Goal: Task Accomplishment & Management: Use online tool/utility

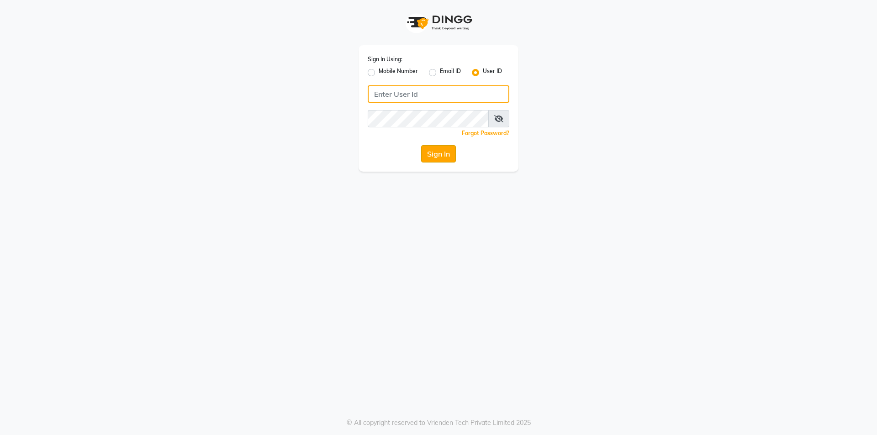
type input "Waves123"
click at [424, 146] on button "Sign In" at bounding box center [438, 153] width 35 height 17
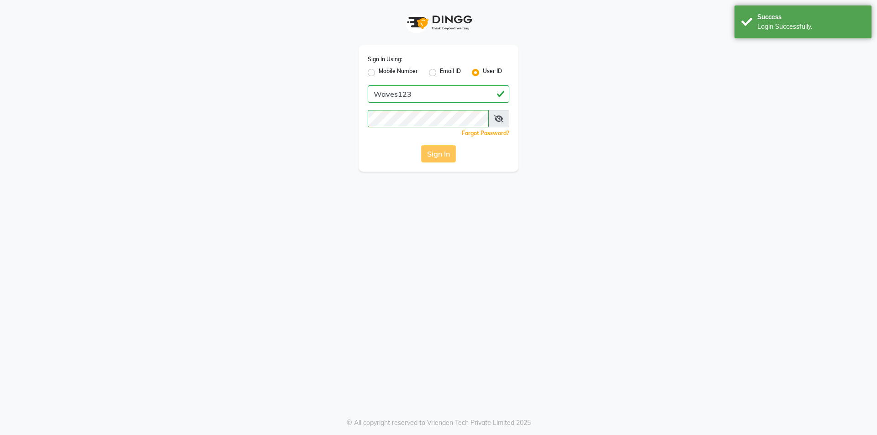
click at [426, 150] on div "Sign In" at bounding box center [439, 153] width 142 height 17
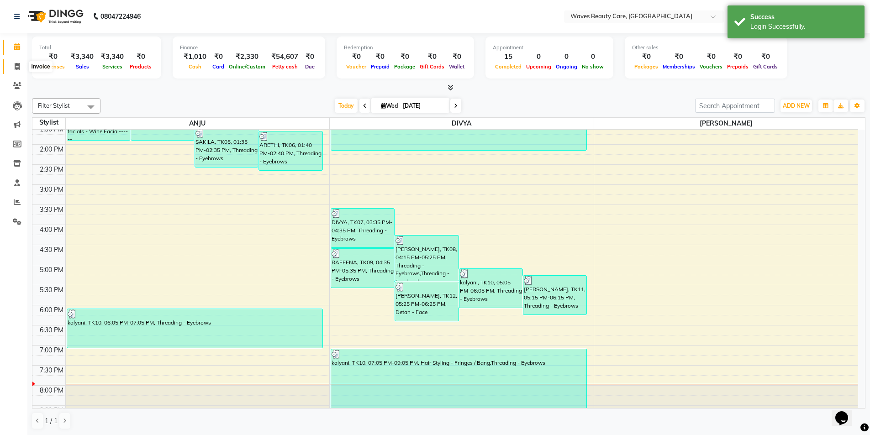
click at [20, 65] on span at bounding box center [17, 67] width 16 height 11
select select "service"
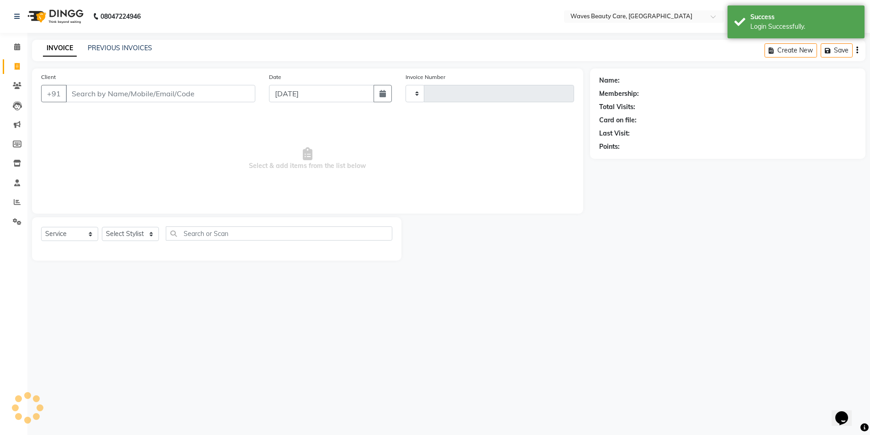
type input "1437"
select select "5946"
click at [86, 91] on input "Client" at bounding box center [161, 93] width 191 height 17
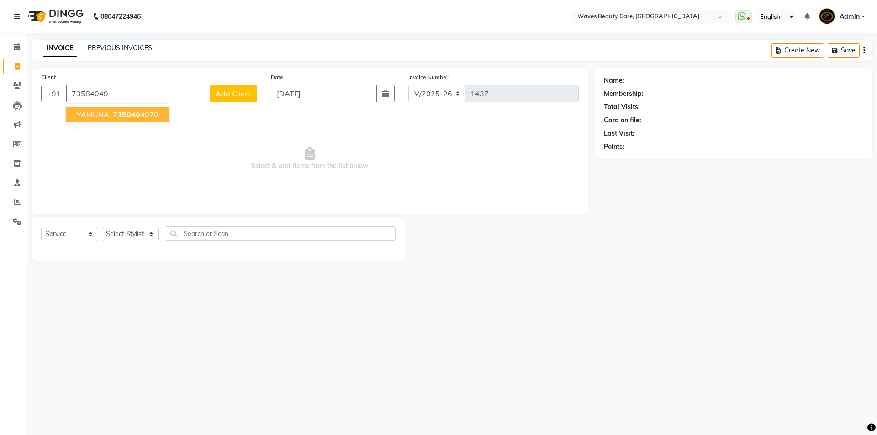
click at [129, 119] on button "YAMUNA 73584049 70" at bounding box center [118, 114] width 104 height 15
type input "7358404970"
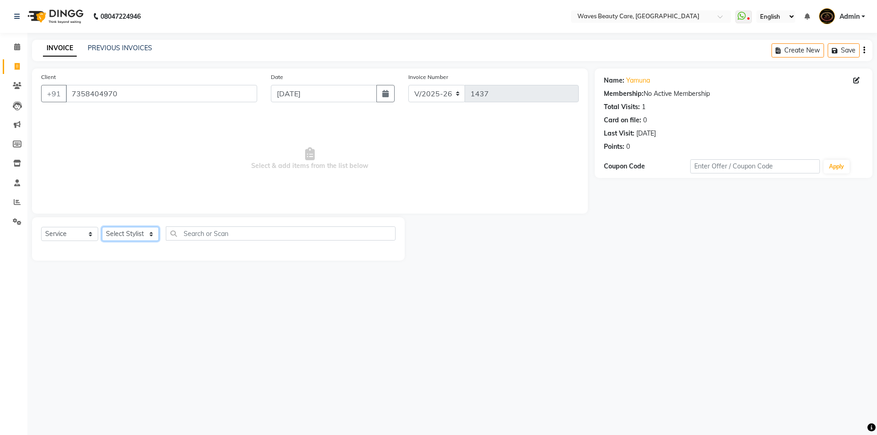
click at [148, 235] on select "Select Stylist ANJU DIVYA Yoganandhi [PERSON_NAME]" at bounding box center [130, 234] width 57 height 14
select select "42275"
click at [102, 227] on select "Select Stylist ANJU DIVYA Yoganandhi [PERSON_NAME]" at bounding box center [130, 234] width 57 height 14
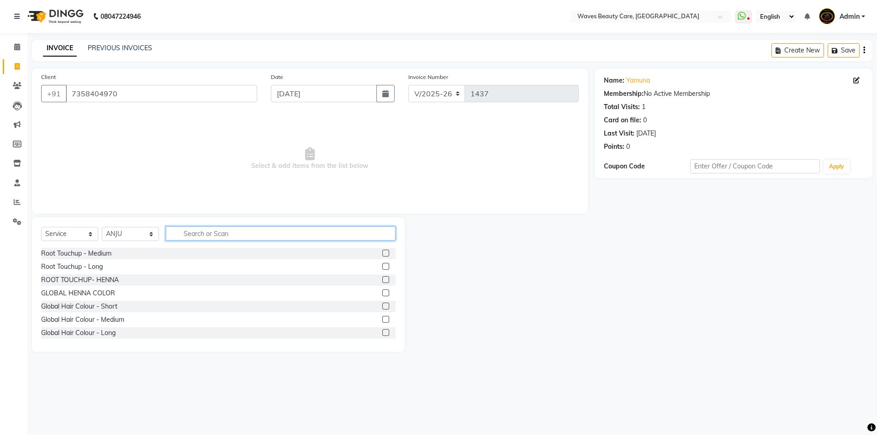
click at [200, 233] on input "text" at bounding box center [281, 234] width 230 height 14
type input "de"
click at [68, 254] on div "Detan - Face" at bounding box center [60, 254] width 38 height 10
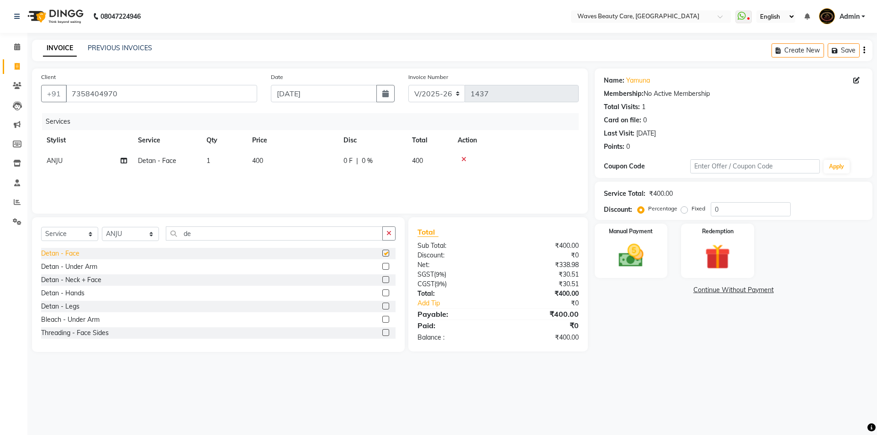
checkbox input "false"
click at [205, 232] on input "de" at bounding box center [274, 234] width 217 height 14
type input "d"
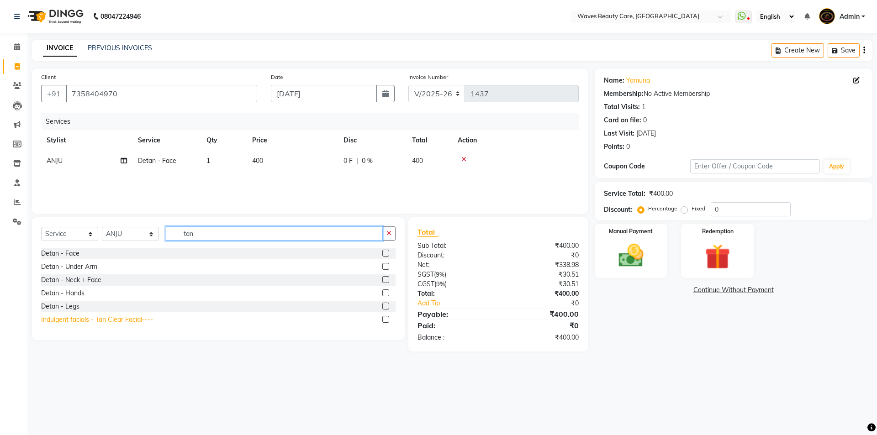
type input "tan"
click at [108, 321] on div "Indulgent facials - Tan Clear Facial----" at bounding box center [97, 320] width 112 height 10
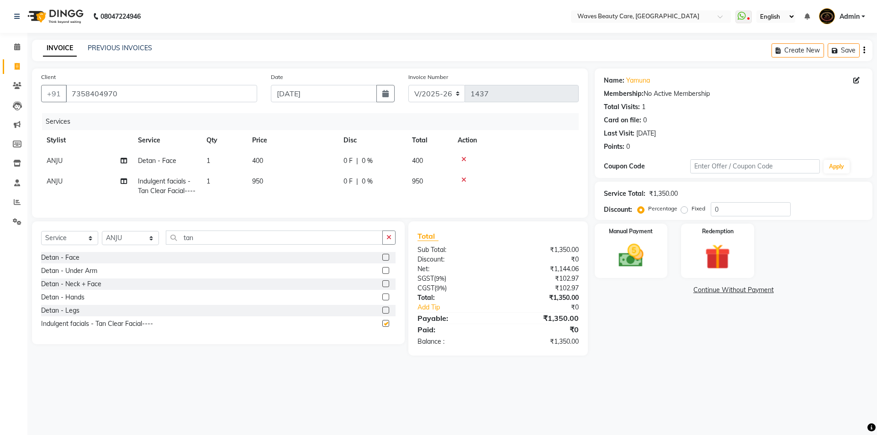
checkbox input "false"
click at [619, 254] on img at bounding box center [631, 256] width 42 height 30
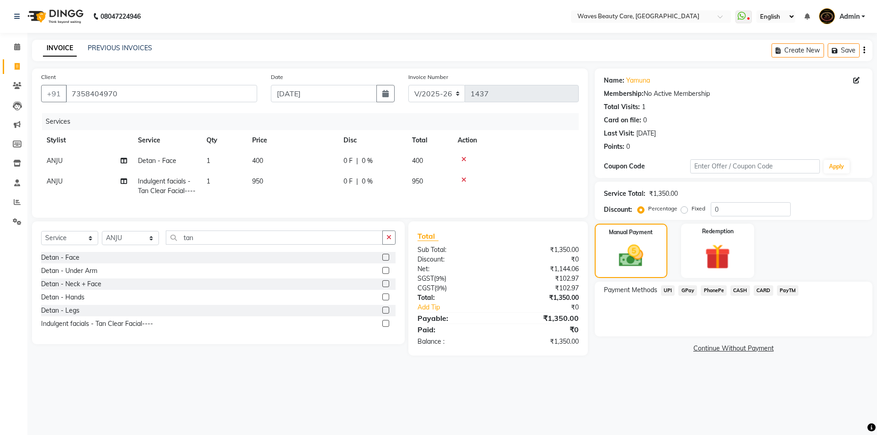
click at [687, 290] on span "GPay" at bounding box center [687, 290] width 19 height 11
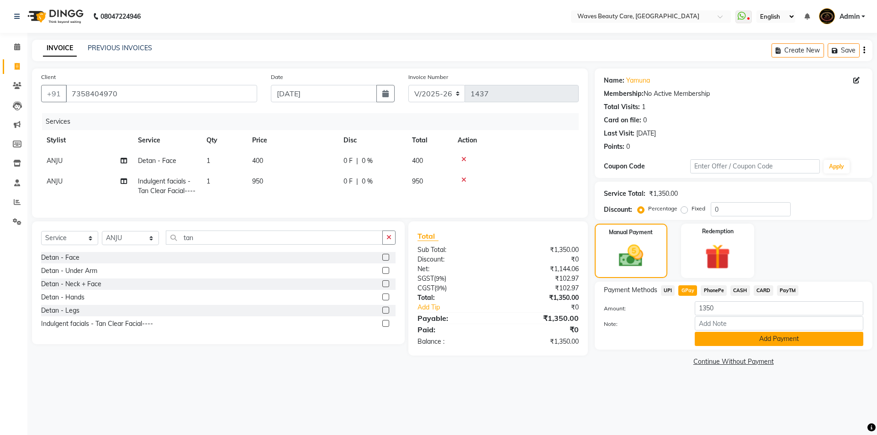
click at [718, 342] on button "Add Payment" at bounding box center [779, 339] width 169 height 14
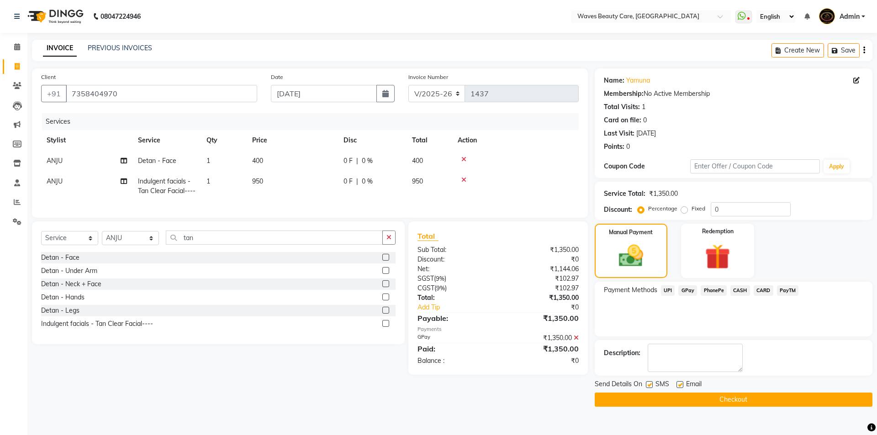
click at [715, 401] on button "Checkout" at bounding box center [734, 400] width 278 height 14
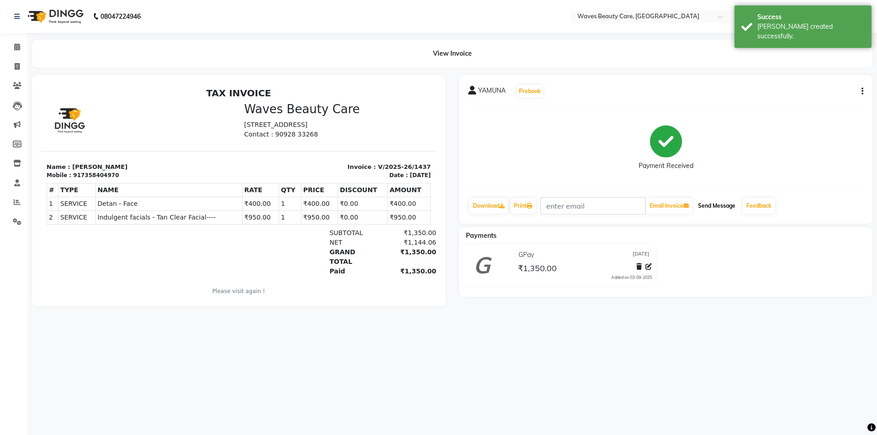
click at [725, 209] on button "Send Message" at bounding box center [716, 206] width 45 height 16
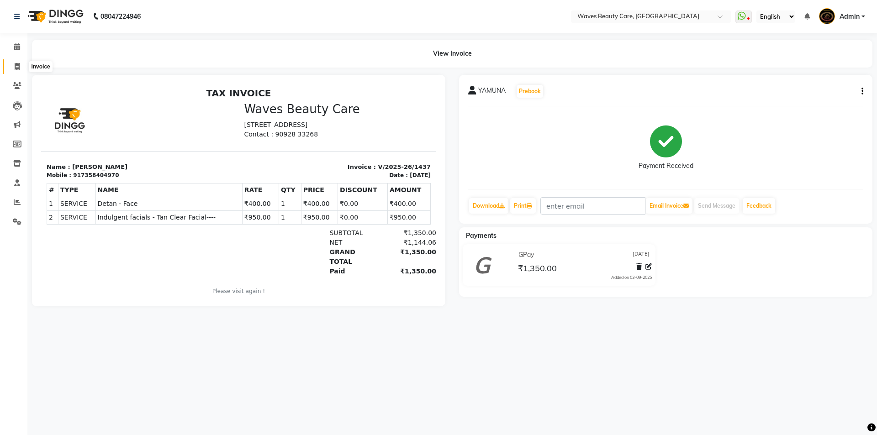
click at [11, 67] on span at bounding box center [17, 67] width 16 height 11
select select "service"
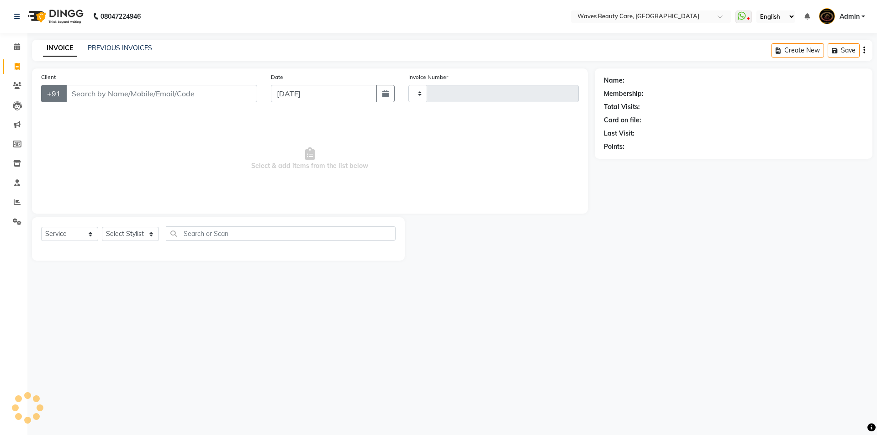
type input "1438"
select select "5946"
click at [75, 93] on input "Client" at bounding box center [161, 93] width 191 height 17
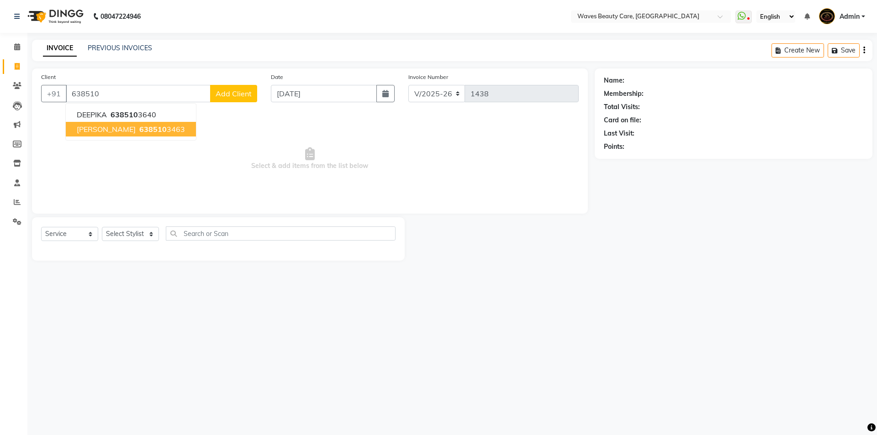
click at [139, 131] on span "638510" at bounding box center [152, 129] width 27 height 9
type input "6385103463"
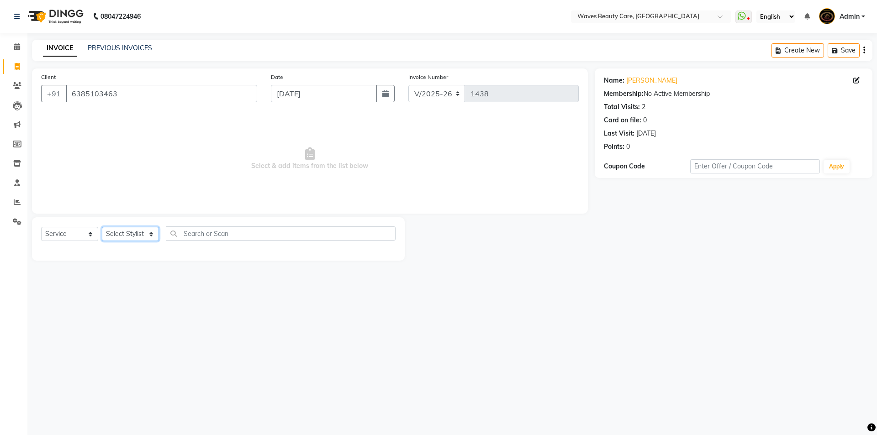
click at [152, 233] on select "Select Stylist ANJU DIVYA Yoganandhi [PERSON_NAME]" at bounding box center [130, 234] width 57 height 14
select select "42275"
click at [102, 227] on select "Select Stylist ANJU DIVYA Yoganandhi [PERSON_NAME]" at bounding box center [130, 234] width 57 height 14
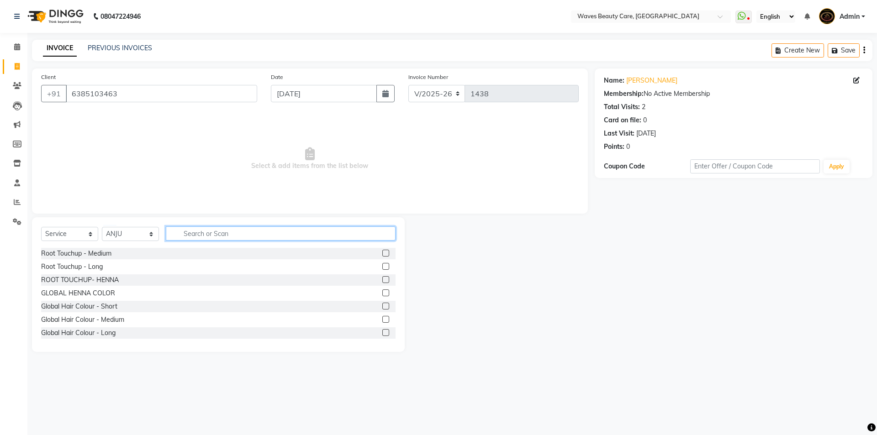
click at [184, 235] on input "text" at bounding box center [281, 234] width 230 height 14
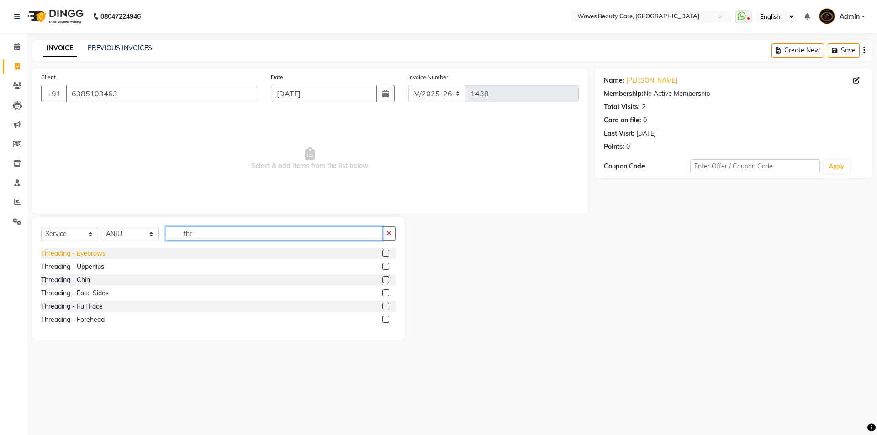
type input "thr"
click at [84, 254] on div "Threading - Eyebrows" at bounding box center [73, 254] width 64 height 10
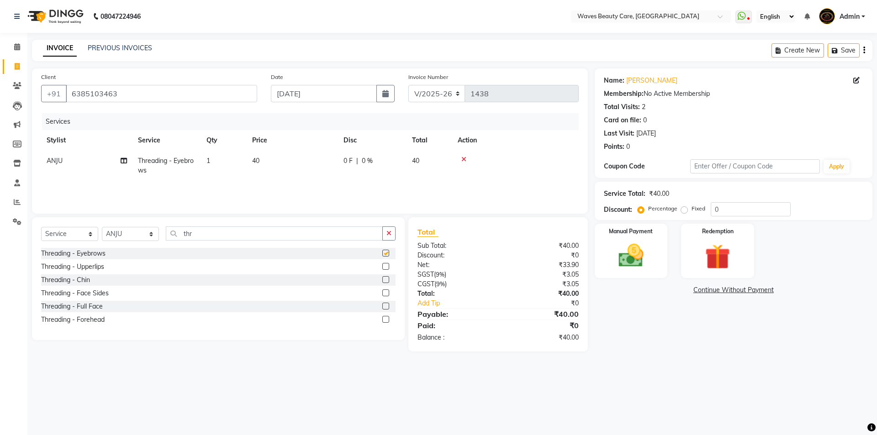
checkbox input "false"
click at [198, 231] on input "thr" at bounding box center [274, 234] width 217 height 14
type input "t"
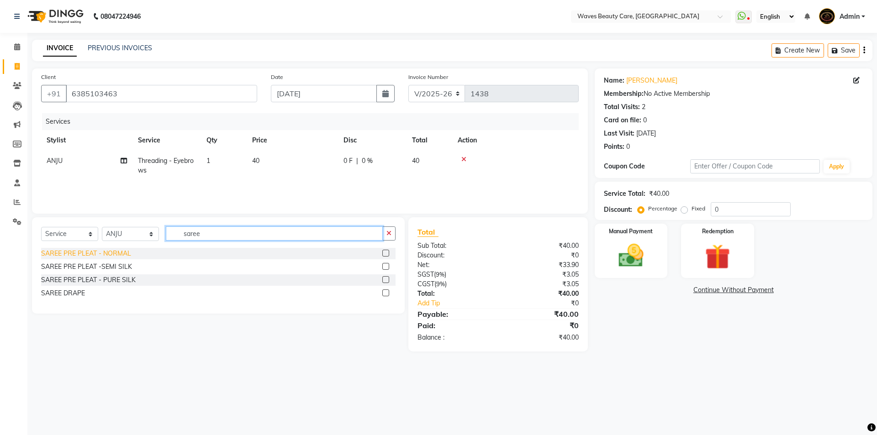
type input "saree"
click at [79, 253] on div "SAREE PRE PLEAT - NORMAL" at bounding box center [86, 254] width 90 height 10
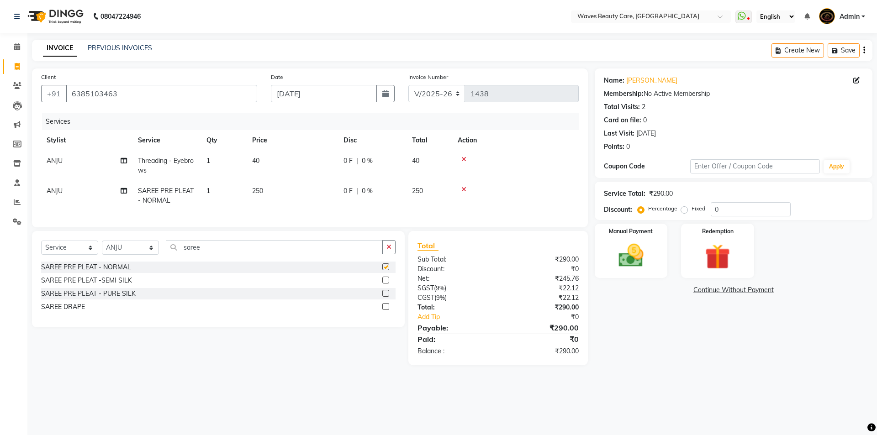
checkbox input "false"
click at [634, 248] on img at bounding box center [631, 256] width 42 height 30
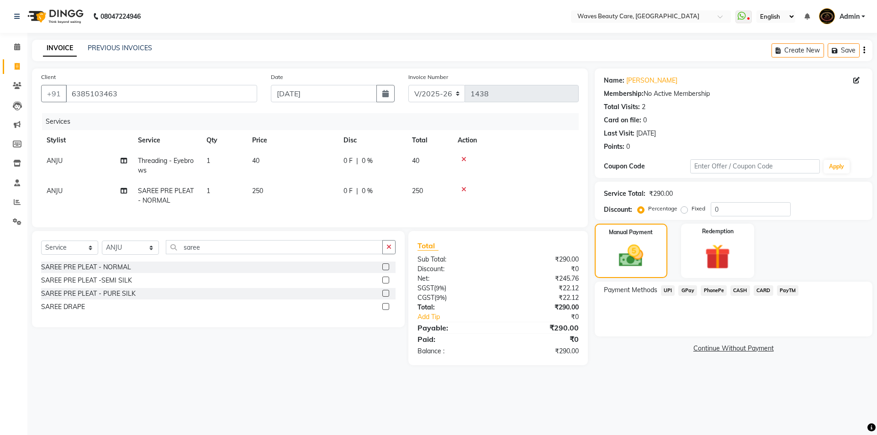
click at [686, 290] on span "GPay" at bounding box center [687, 290] width 19 height 11
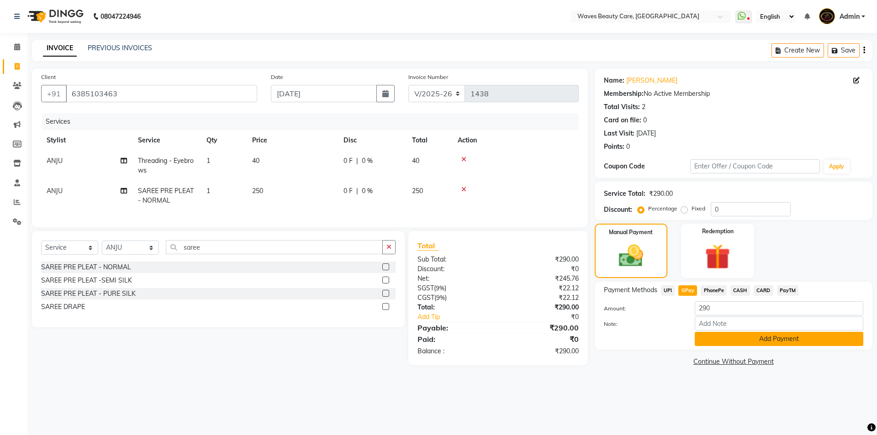
click at [718, 341] on button "Add Payment" at bounding box center [779, 339] width 169 height 14
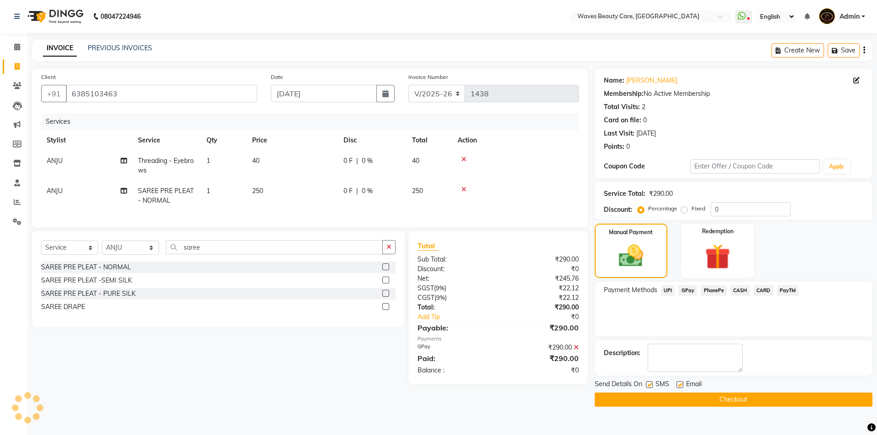
click at [726, 404] on button "Checkout" at bounding box center [734, 400] width 278 height 14
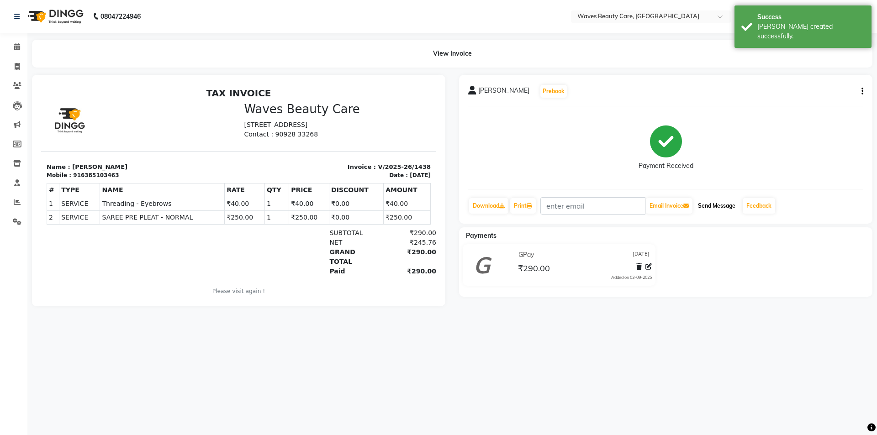
click at [725, 211] on button "Send Message" at bounding box center [716, 206] width 45 height 16
click at [19, 65] on icon at bounding box center [17, 66] width 5 height 7
select select "service"
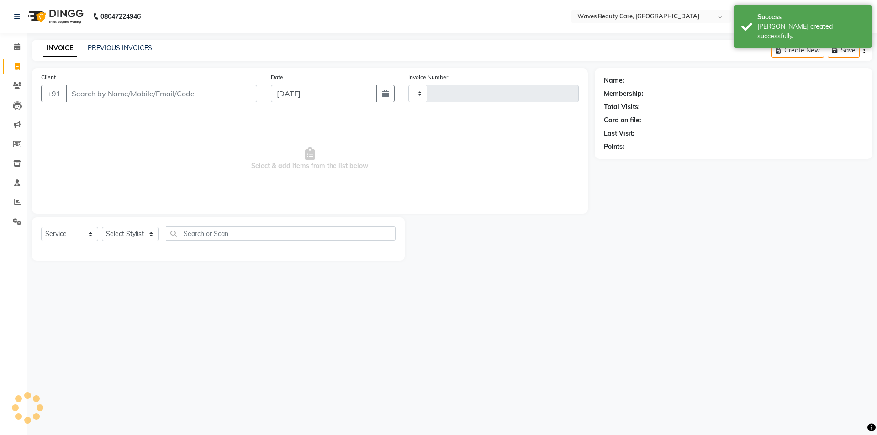
type input "1439"
select select "5946"
